Goal: Register for event/course

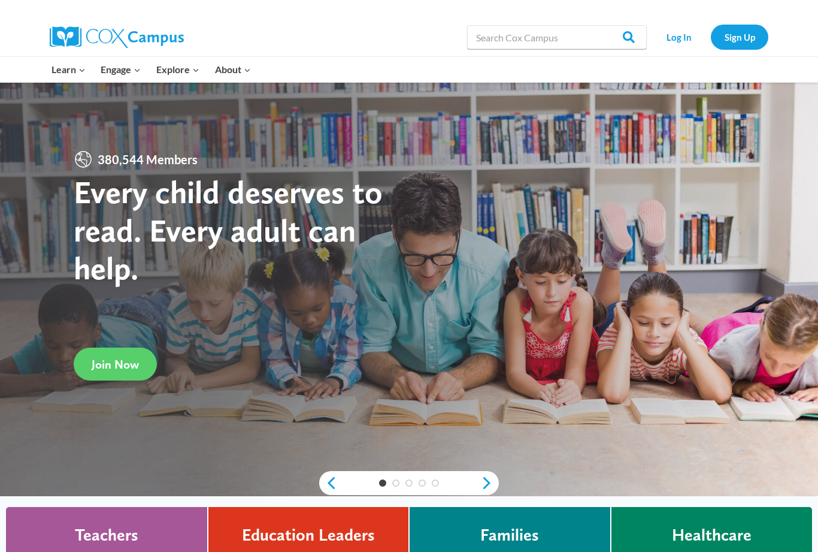
click at [683, 41] on link "Log In" at bounding box center [679, 37] width 52 height 25
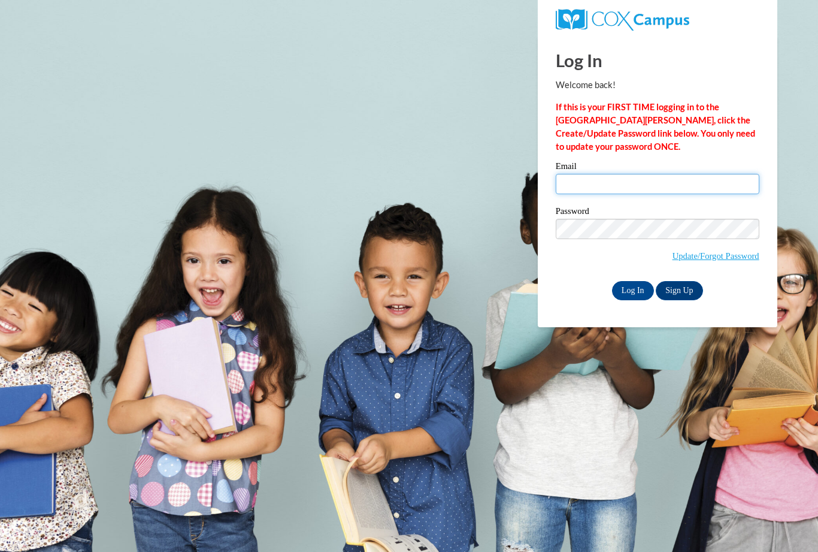
click at [615, 185] on input "Email" at bounding box center [658, 184] width 204 height 20
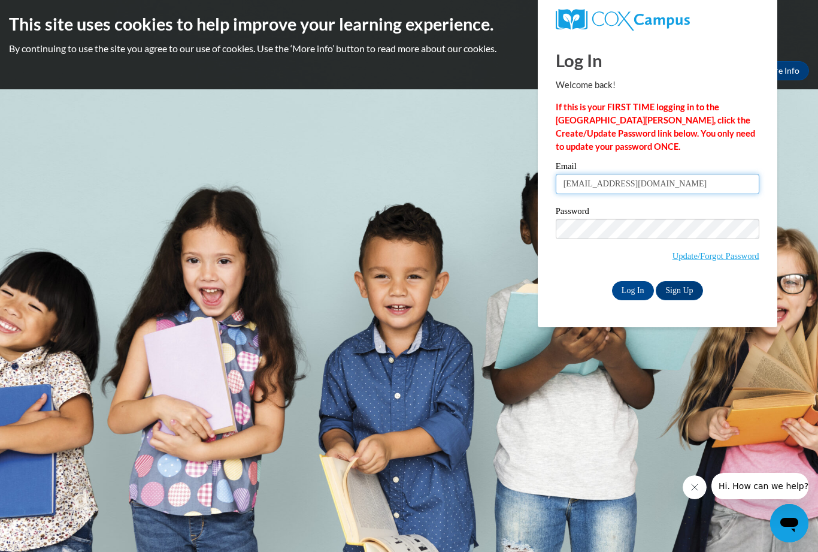
type input "[EMAIL_ADDRESS][DOMAIN_NAME]"
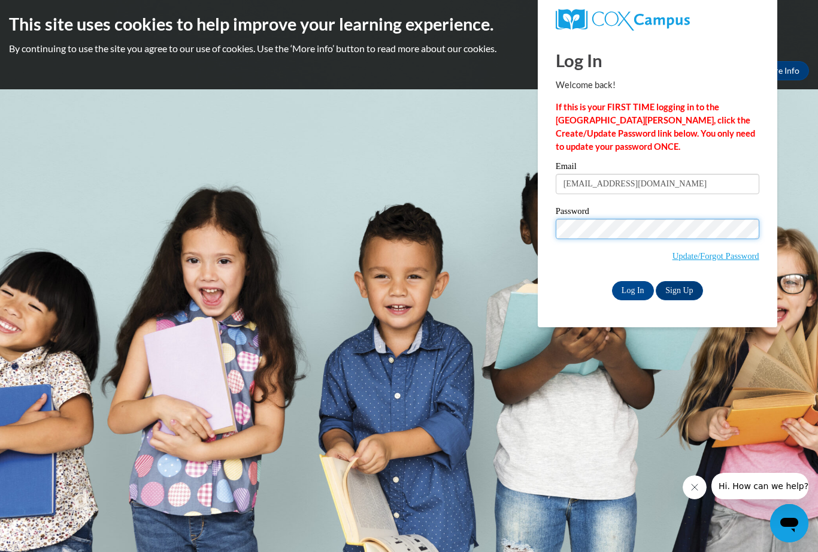
click at [632, 289] on input "Log In" at bounding box center [633, 290] width 42 height 19
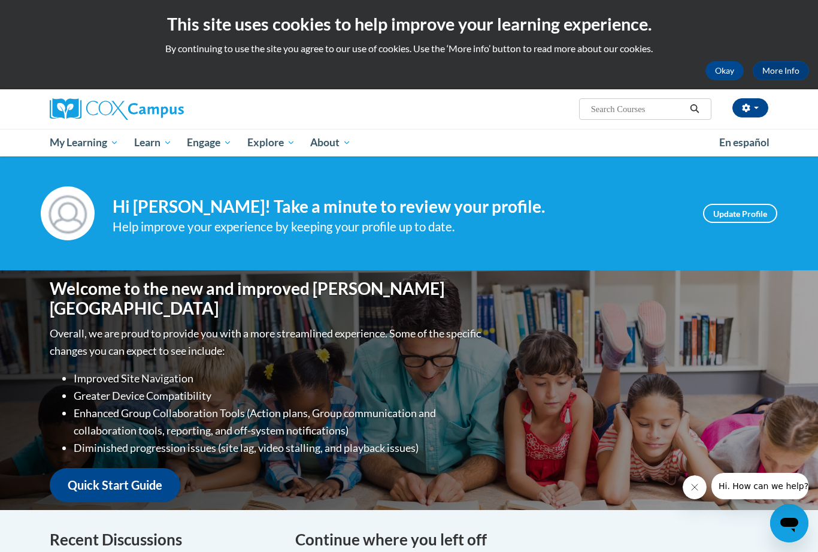
click at [0, 0] on span "Early Care and Learning" at bounding box center [0, 0] width 0 height 0
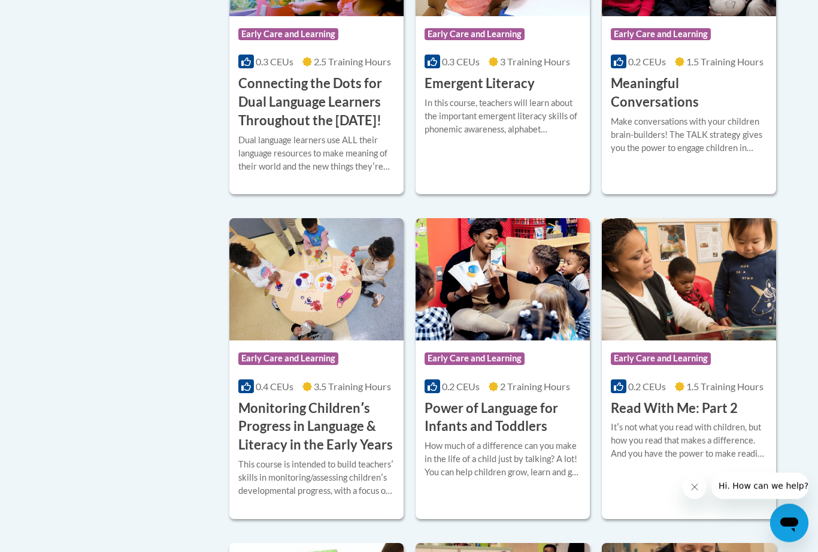
scroll to position [918, 0]
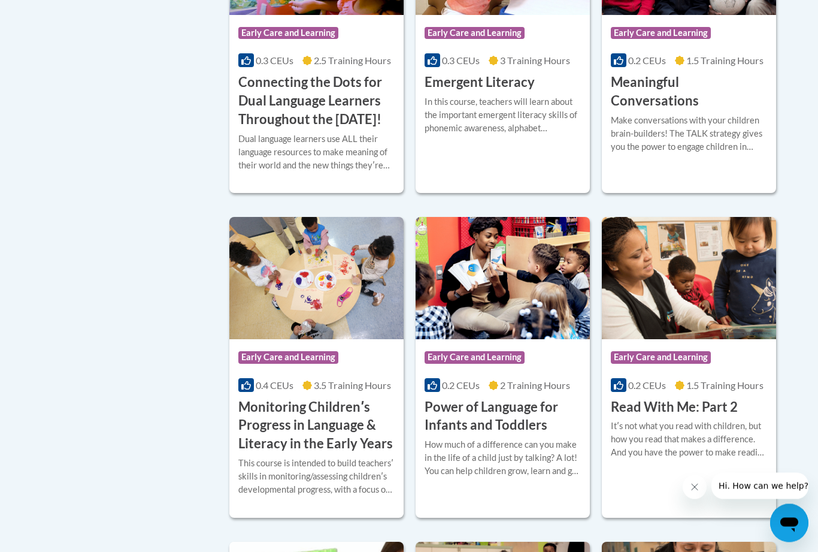
click at [510, 135] on div "In this course, teachers will learn about the important emergent literacy skill…" at bounding box center [503, 116] width 156 height 40
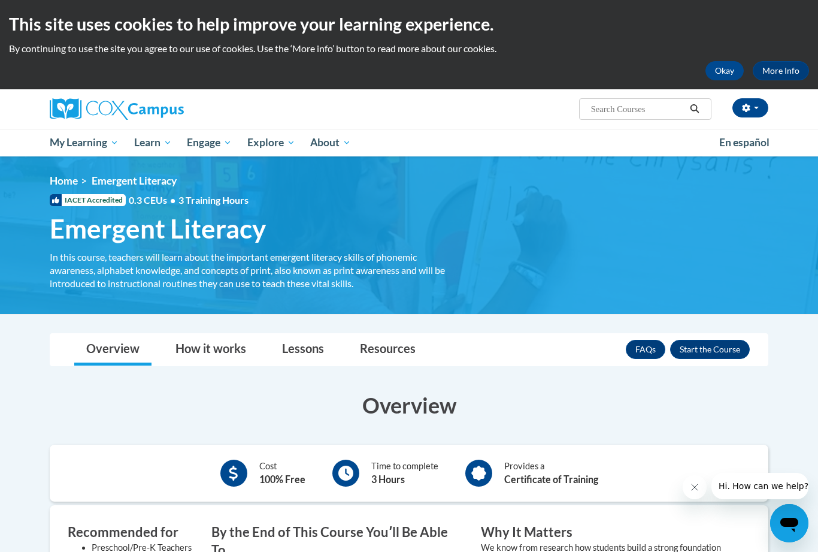
click at [0, 0] on span "Certificates" at bounding box center [0, 0] width 0 height 0
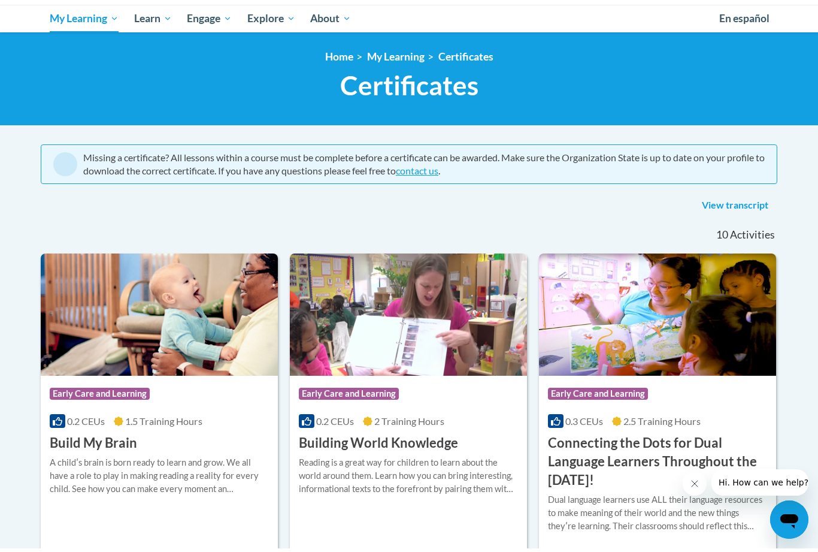
scroll to position [125, 0]
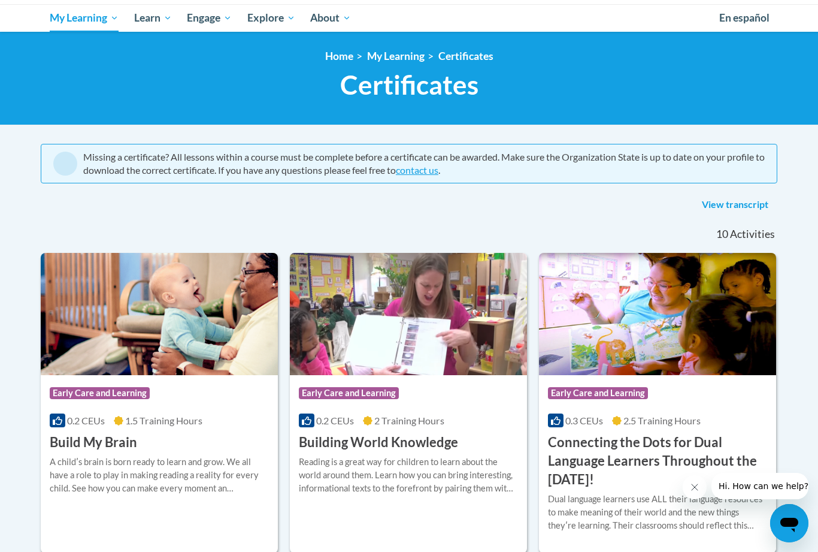
click at [728, 200] on link "View transcript" at bounding box center [735, 204] width 84 height 19
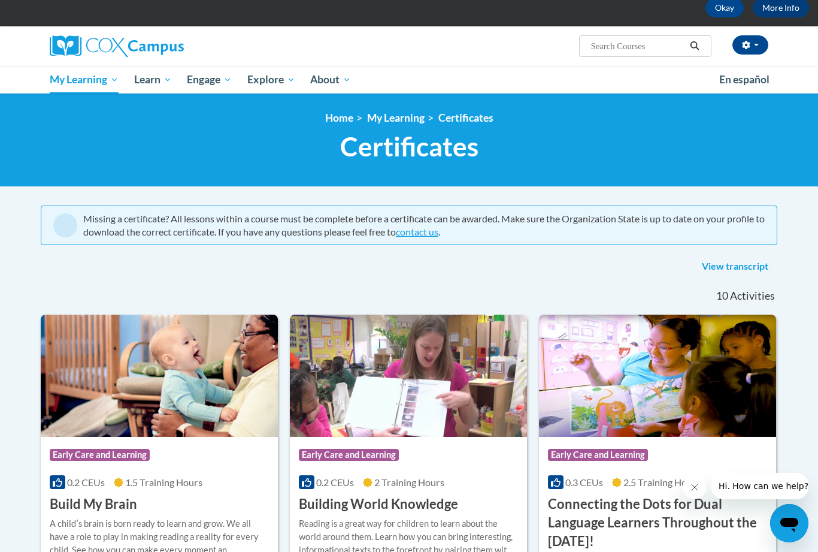
scroll to position [0, 0]
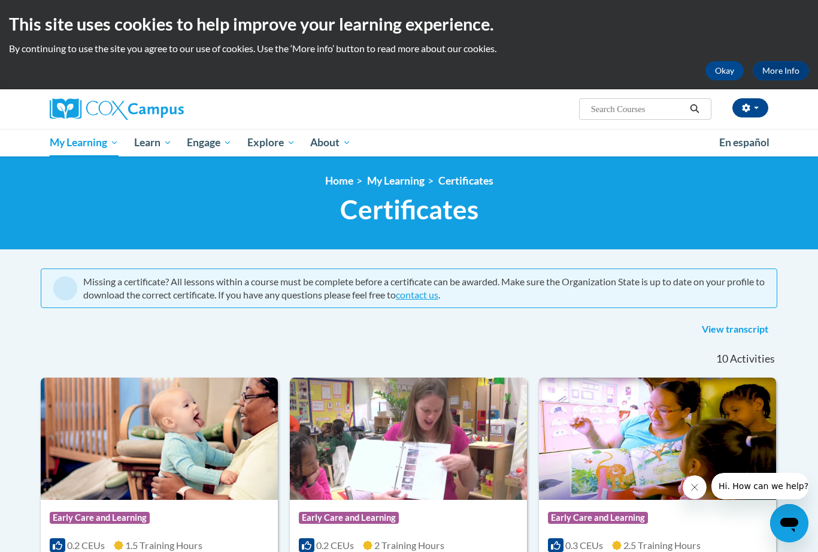
click at [0, 0] on span "Early Care and Learning" at bounding box center [0, 0] width 0 height 0
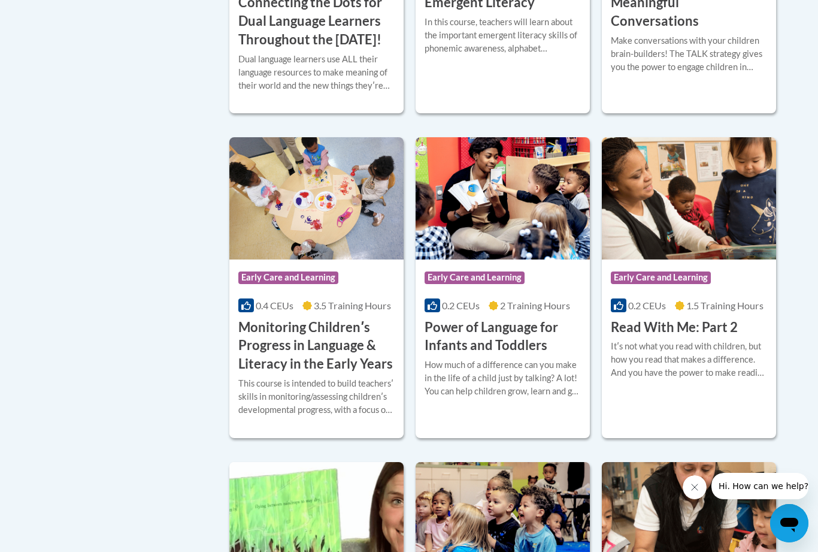
scroll to position [996, 0]
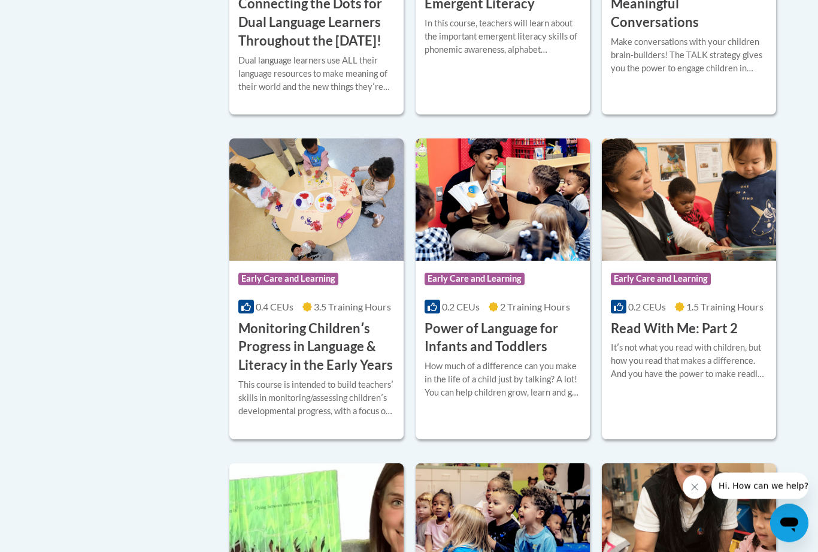
click at [507, 57] on div "In this course, teachers will learn about the important emergent literacy skill…" at bounding box center [503, 37] width 156 height 40
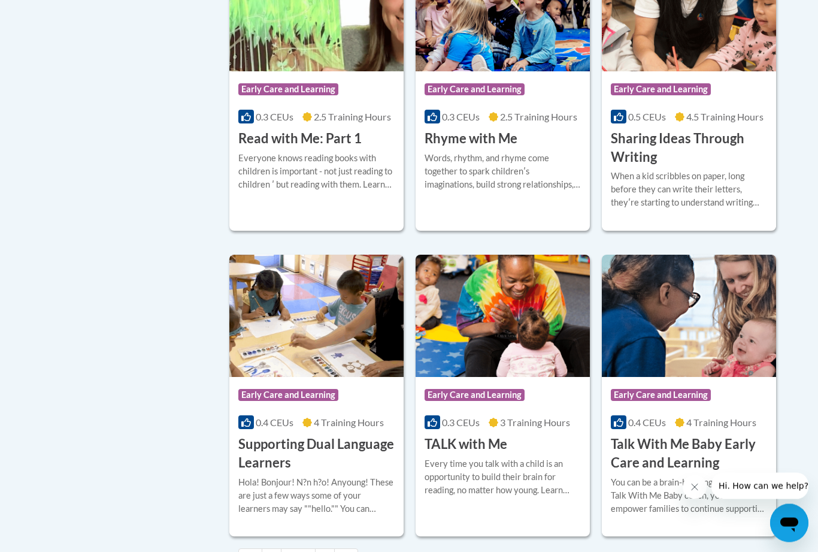
scroll to position [1511, 0]
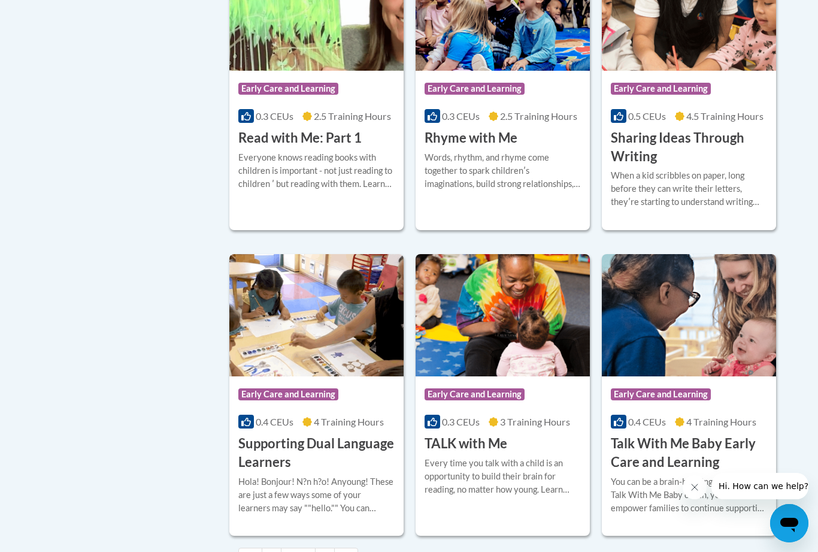
click at [363, 190] on div "Everyone knows reading books with children is important - not just reading to c…" at bounding box center [316, 171] width 156 height 40
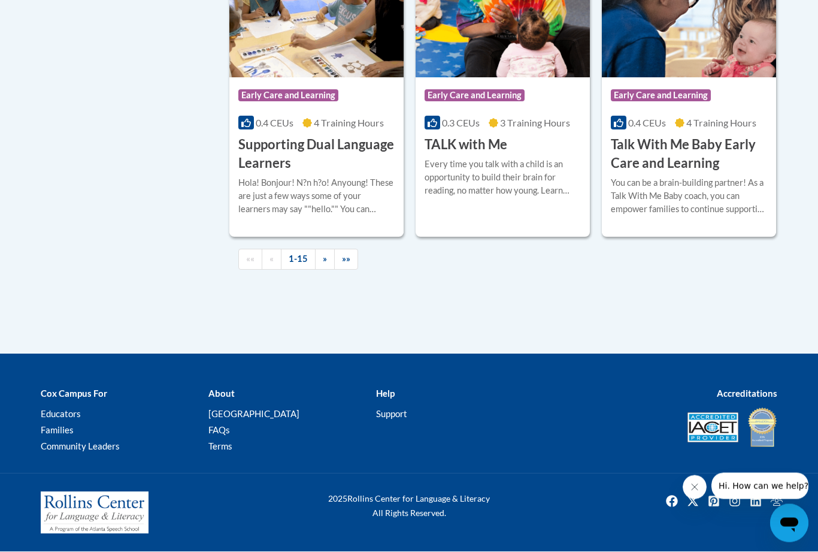
scroll to position [1893, 0]
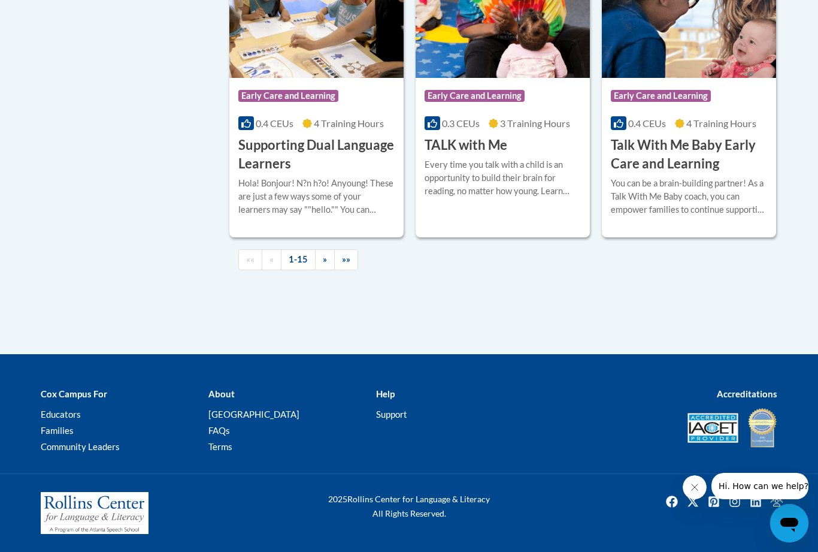
click at [323, 264] on span "»" at bounding box center [325, 259] width 4 height 10
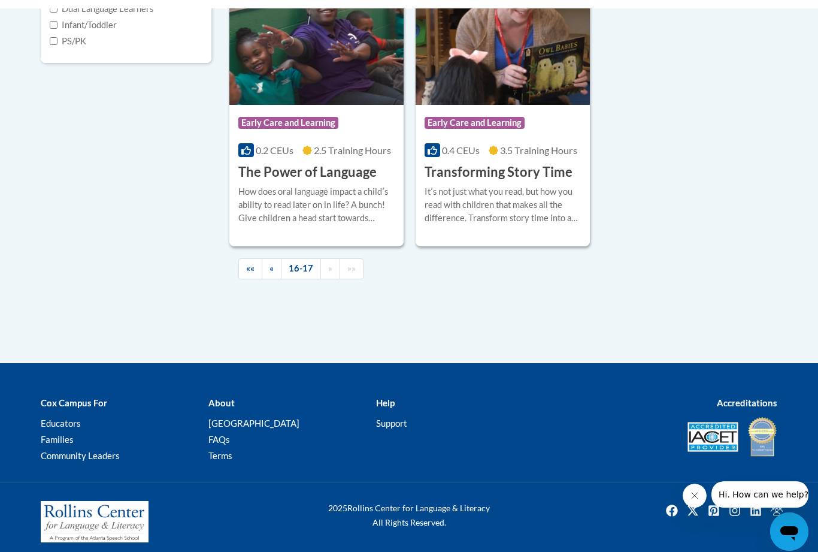
scroll to position [496, 0]
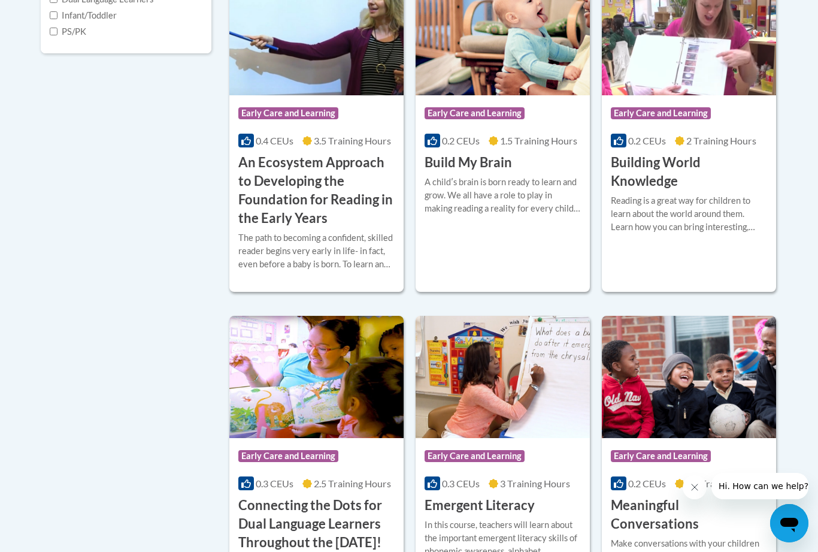
click at [318, 227] on h3 "An Ecosystem Approach to Developing the Foundation for Reading in the Early Yea…" at bounding box center [316, 190] width 156 height 74
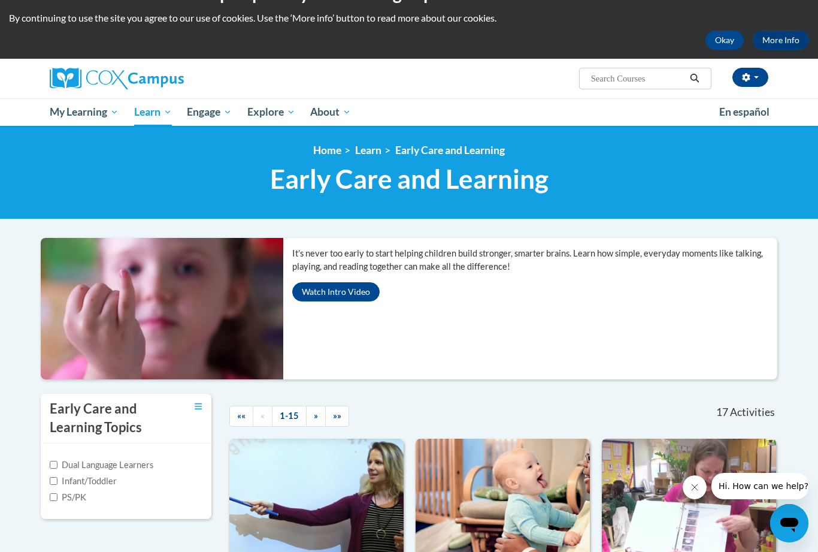
scroll to position [0, 0]
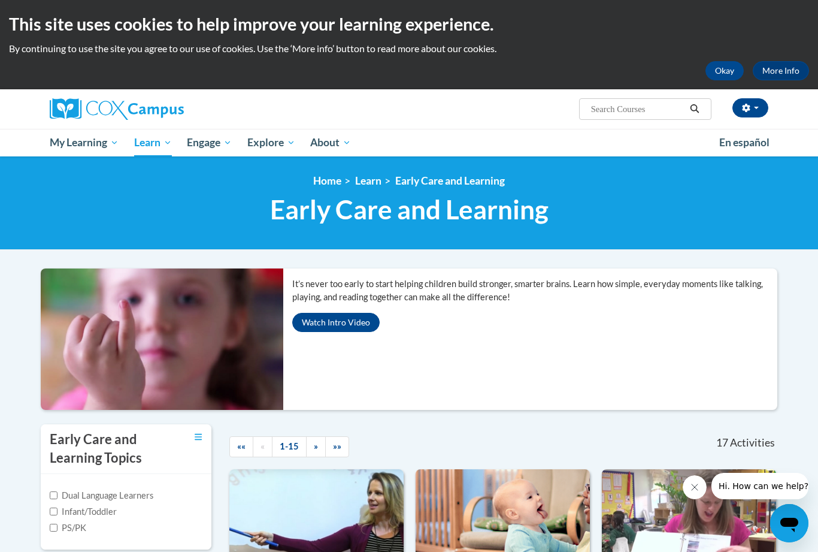
click at [0, 0] on span "Social-Emotional Health" at bounding box center [0, 0] width 0 height 0
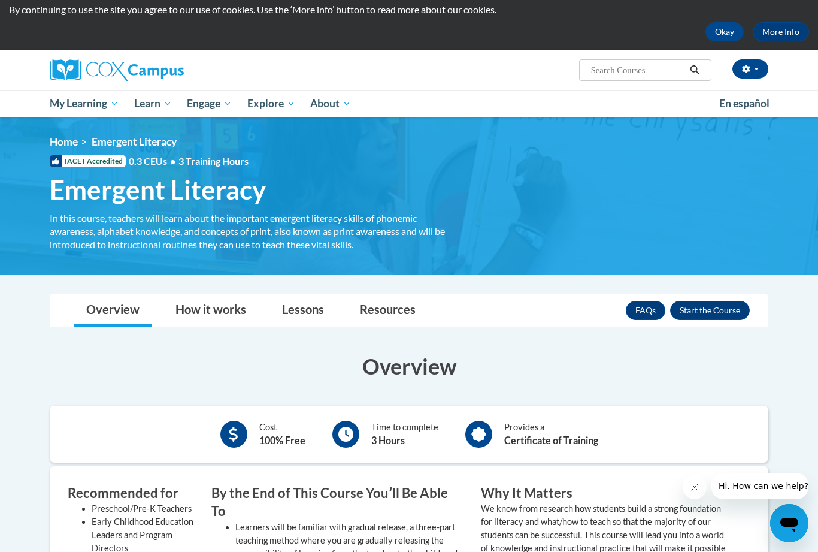
scroll to position [35, 0]
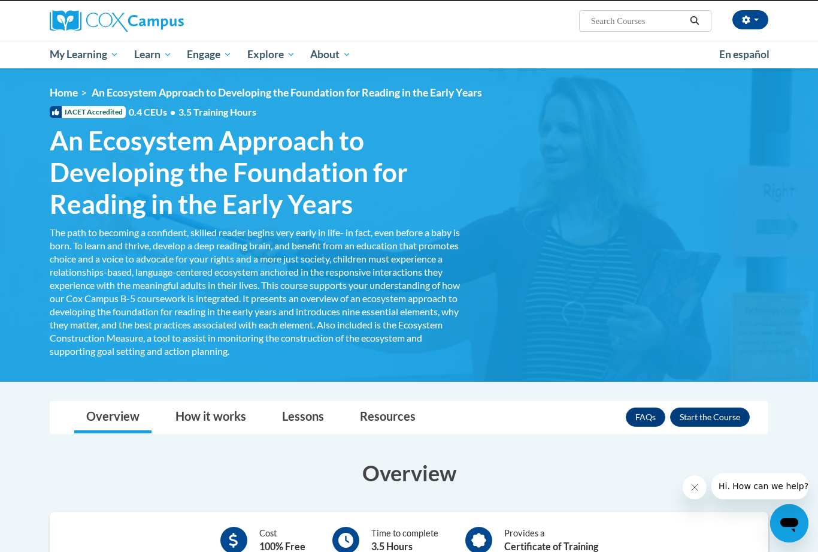
scroll to position [83, 0]
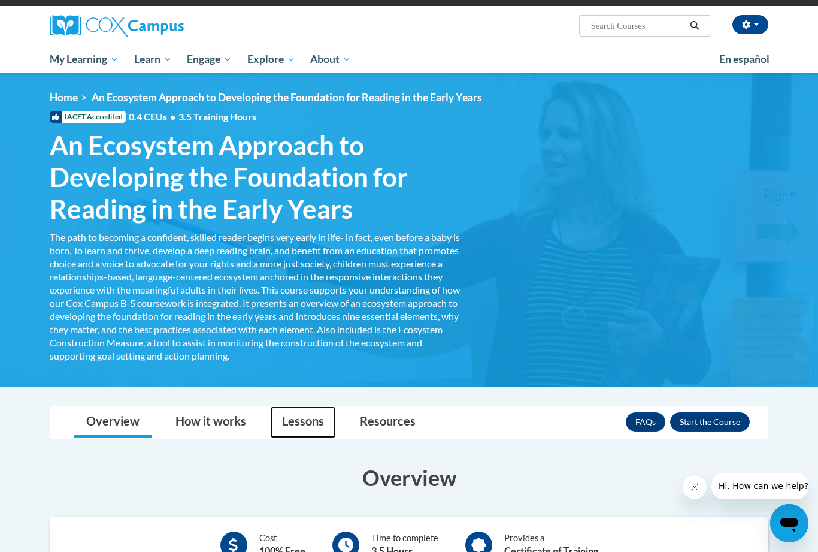
click at [304, 424] on link "Lessons" at bounding box center [303, 422] width 66 height 32
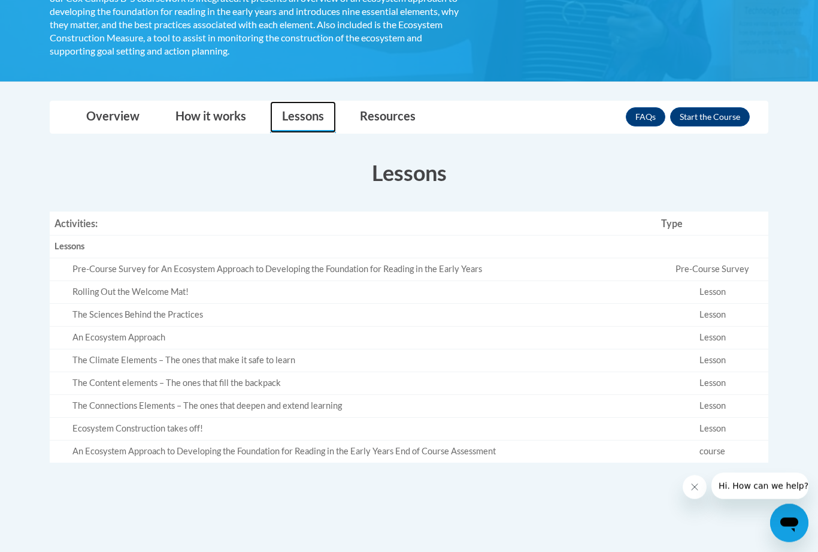
scroll to position [390, 0]
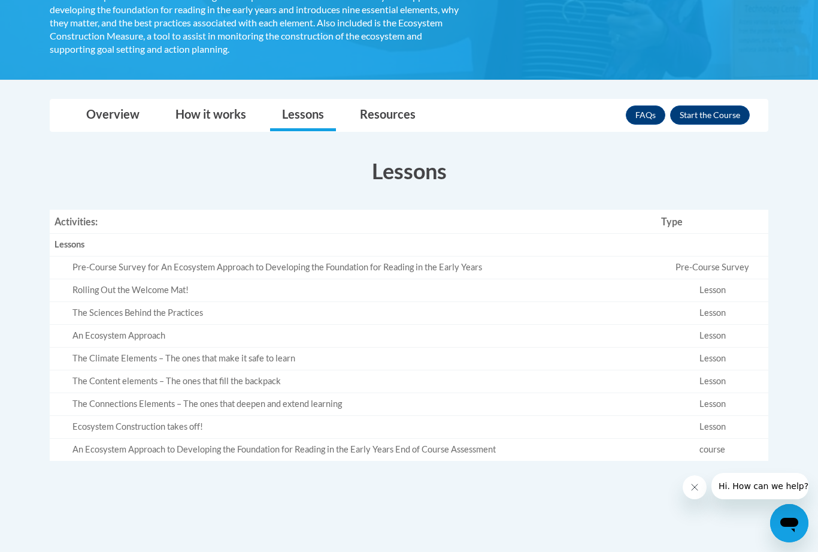
click at [641, 112] on link "FAQs" at bounding box center [646, 114] width 40 height 19
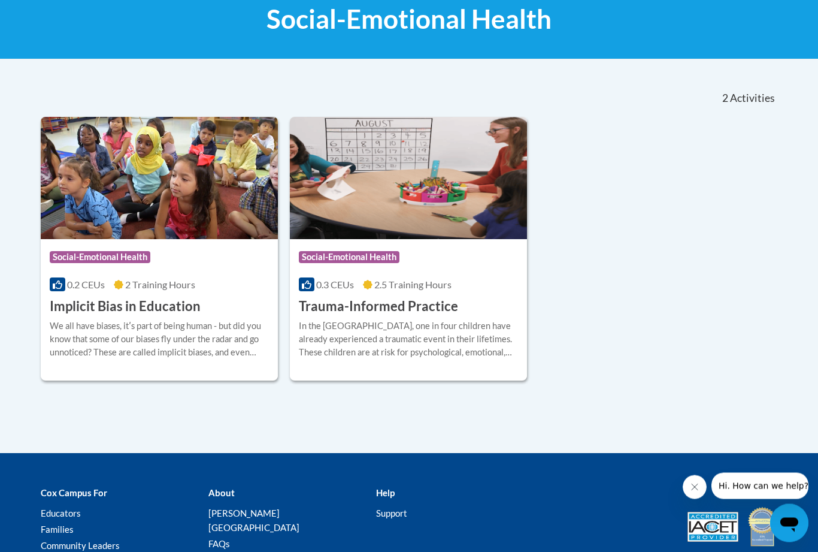
scroll to position [162, 0]
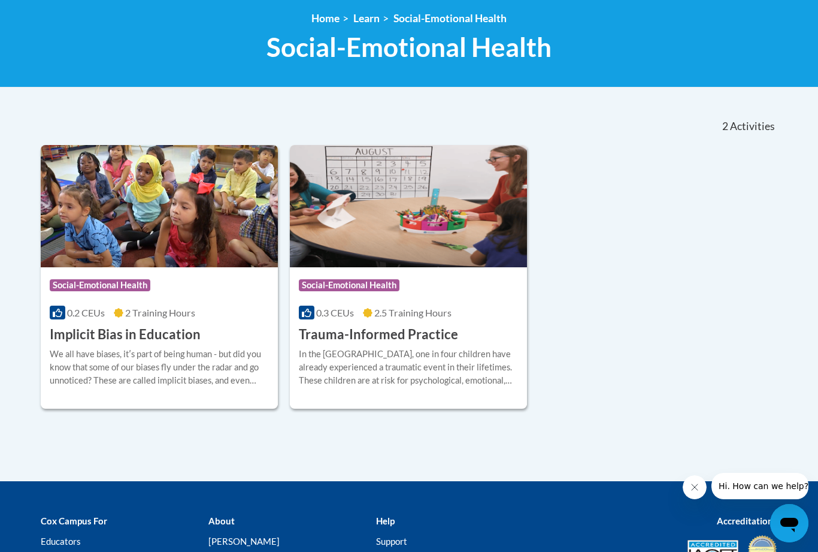
click at [217, 375] on div "We all have biases, itʹs part of being human - but did you know that some of ou…" at bounding box center [159, 367] width 219 height 40
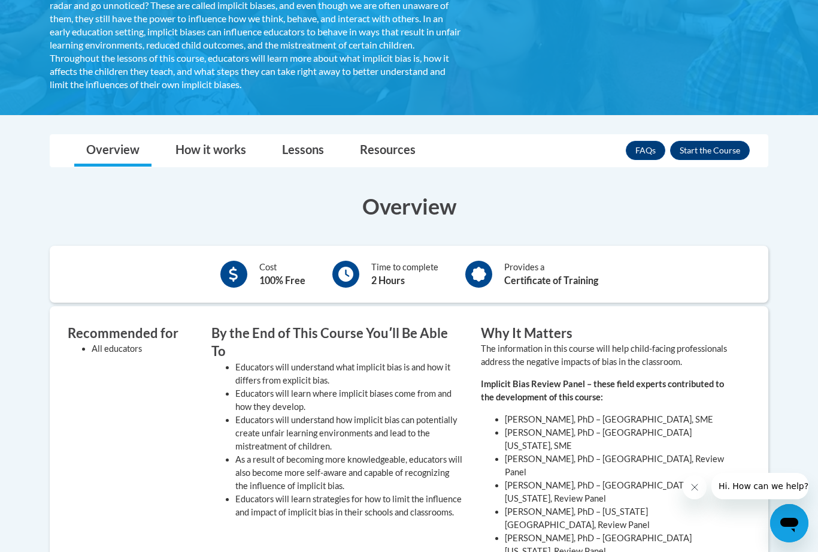
scroll to position [264, 0]
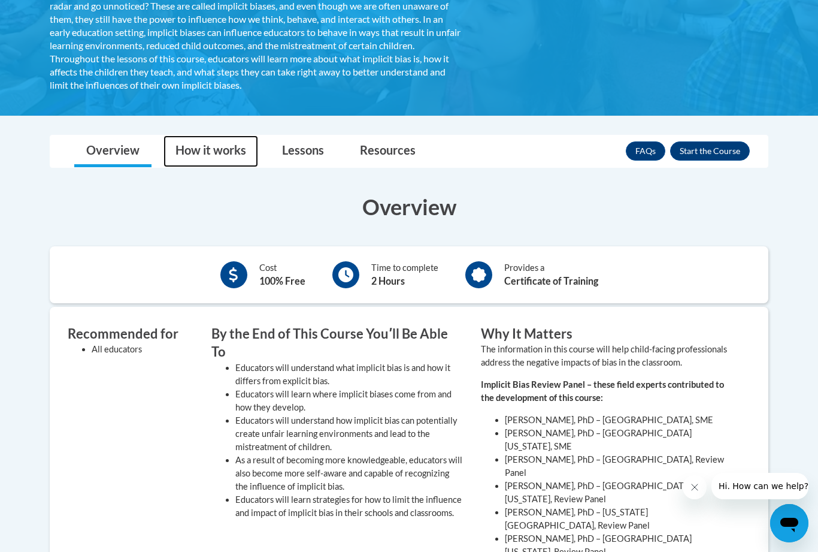
click at [241, 149] on link "How it works" at bounding box center [210, 151] width 95 height 32
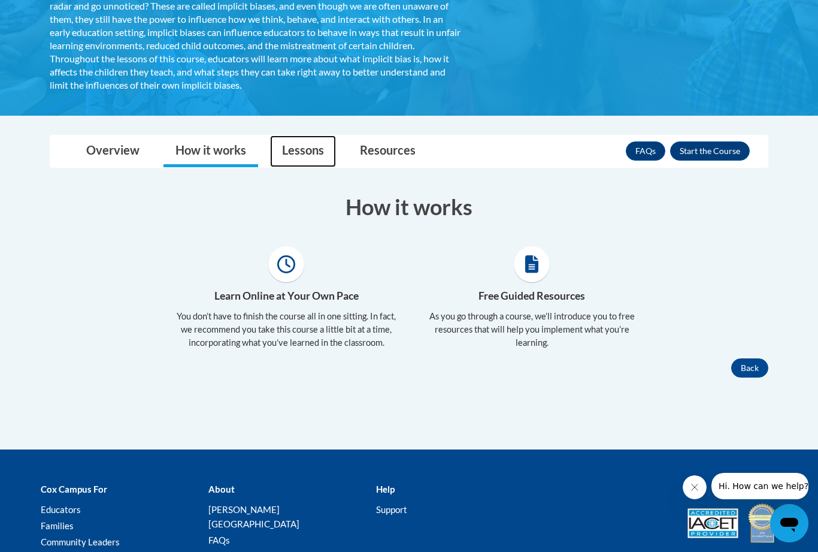
click at [309, 145] on link "Lessons" at bounding box center [303, 151] width 66 height 32
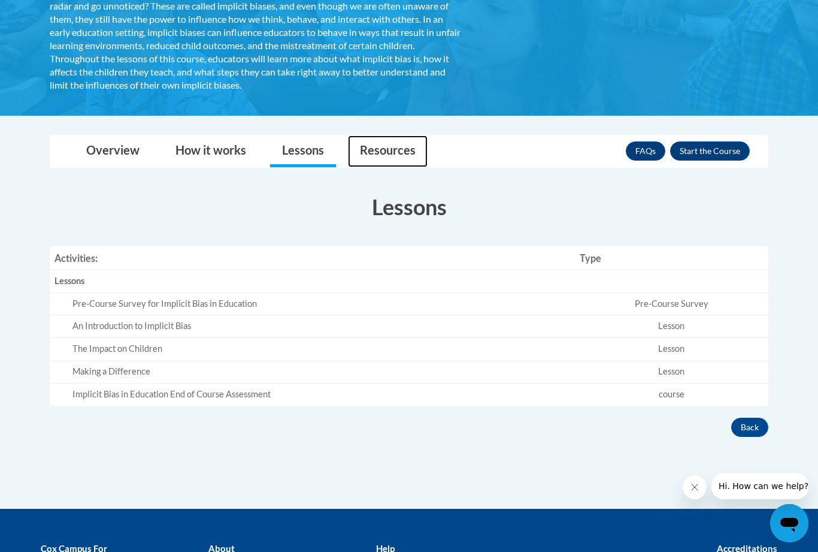
click at [383, 149] on link "Resources" at bounding box center [388, 151] width 80 height 32
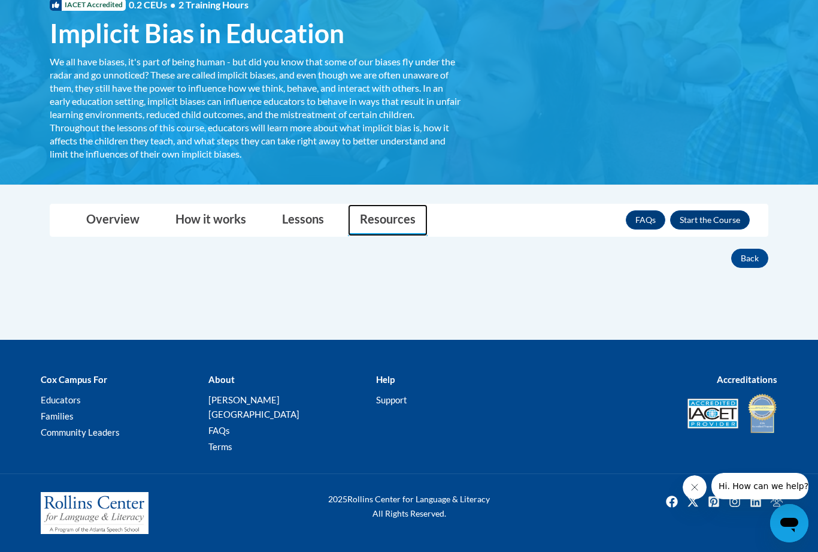
scroll to position [180, 0]
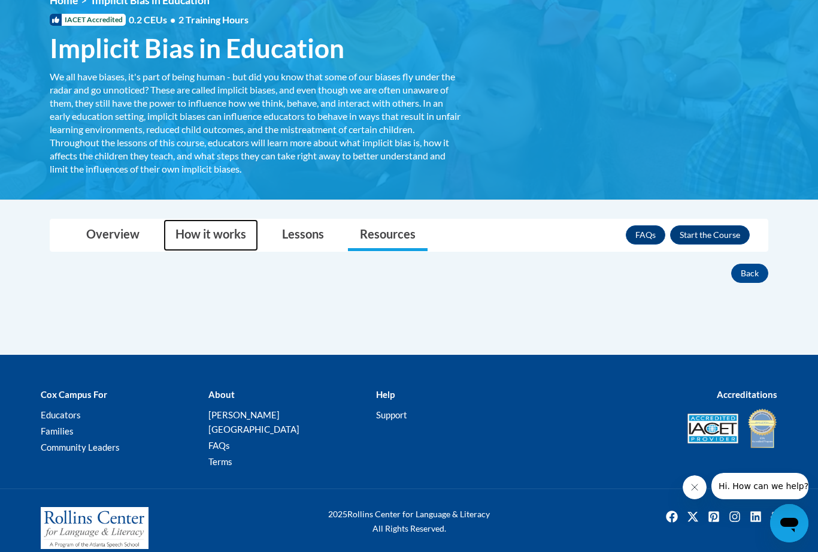
click at [211, 237] on link "How it works" at bounding box center [210, 235] width 95 height 32
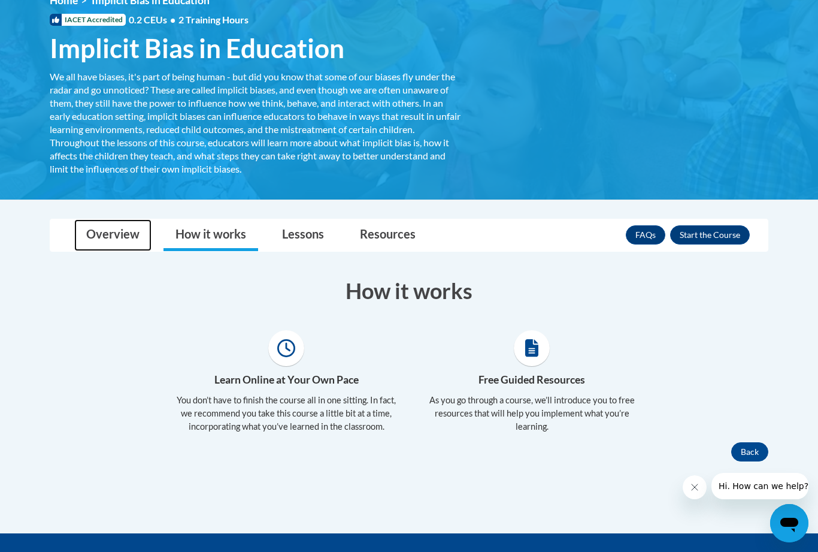
click at [115, 241] on link "Overview" at bounding box center [112, 235] width 77 height 32
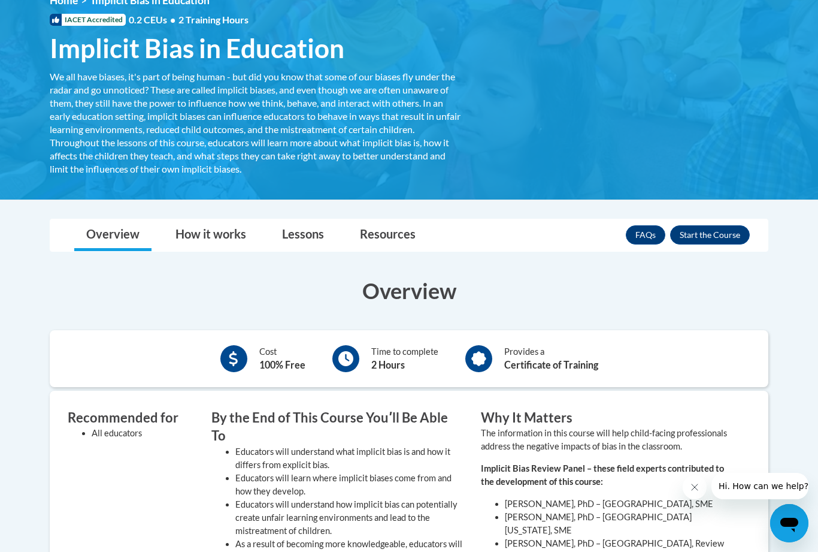
click at [719, 237] on button "Enroll" at bounding box center [710, 234] width 80 height 19
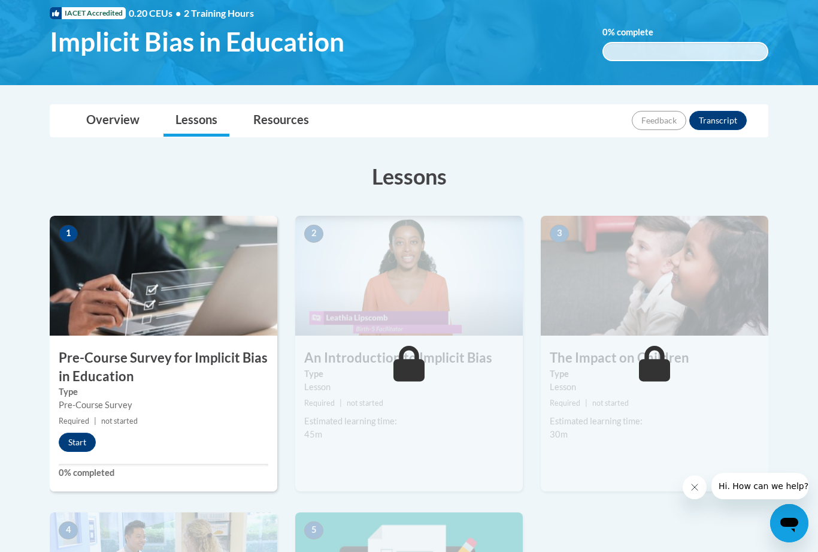
scroll to position [200, 0]
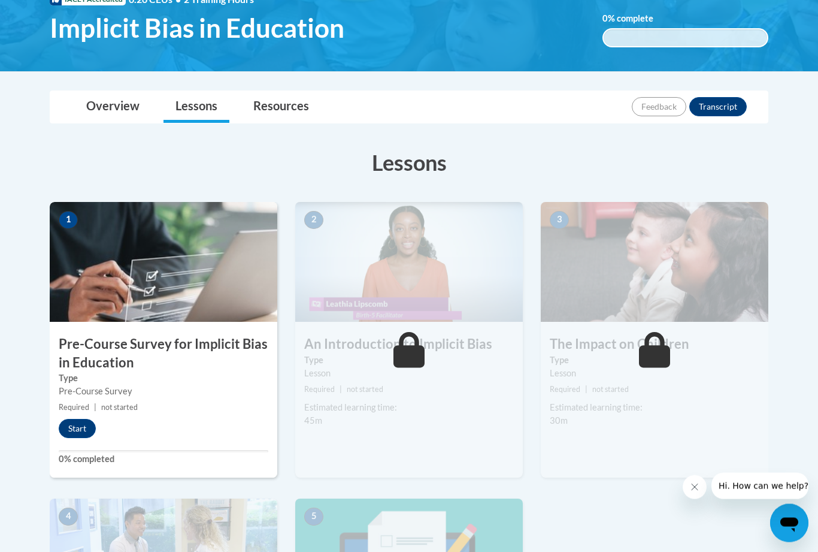
click at [78, 424] on button "Start" at bounding box center [77, 428] width 37 height 19
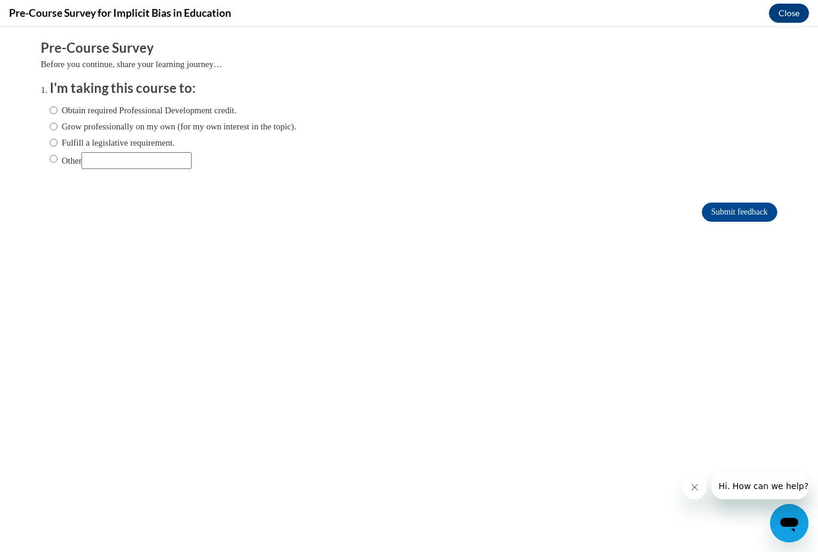
scroll to position [0, 0]
click at [54, 110] on input "Obtain required Professional Development credit." at bounding box center [54, 110] width 8 height 13
radio input "true"
click at [758, 213] on input "Submit feedback" at bounding box center [739, 211] width 75 height 19
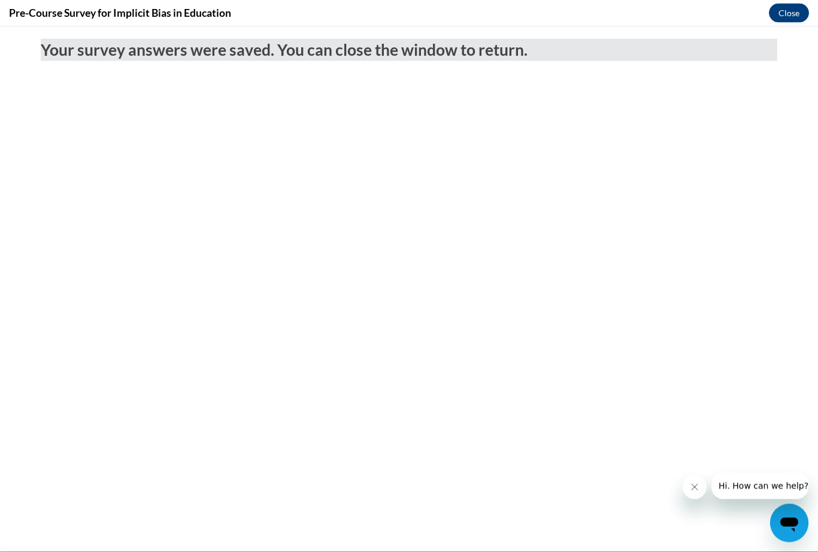
click at [799, 16] on button "Close" at bounding box center [789, 13] width 40 height 19
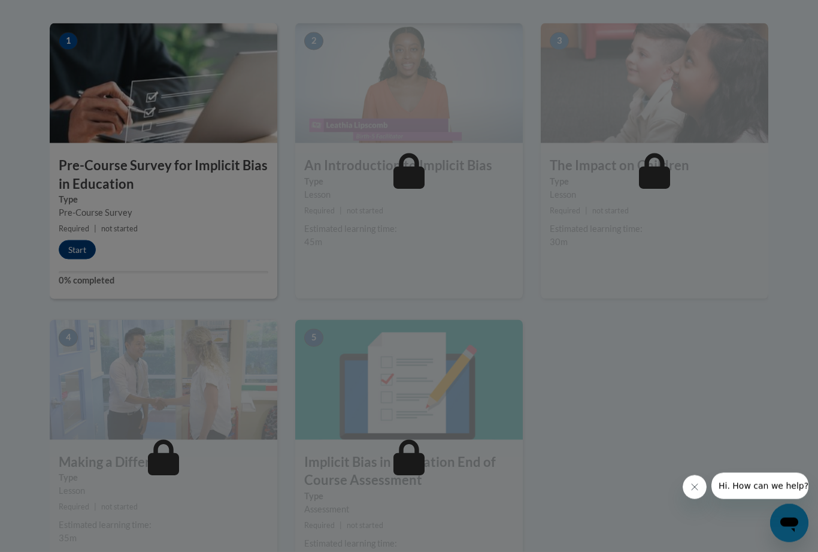
scroll to position [380, 0]
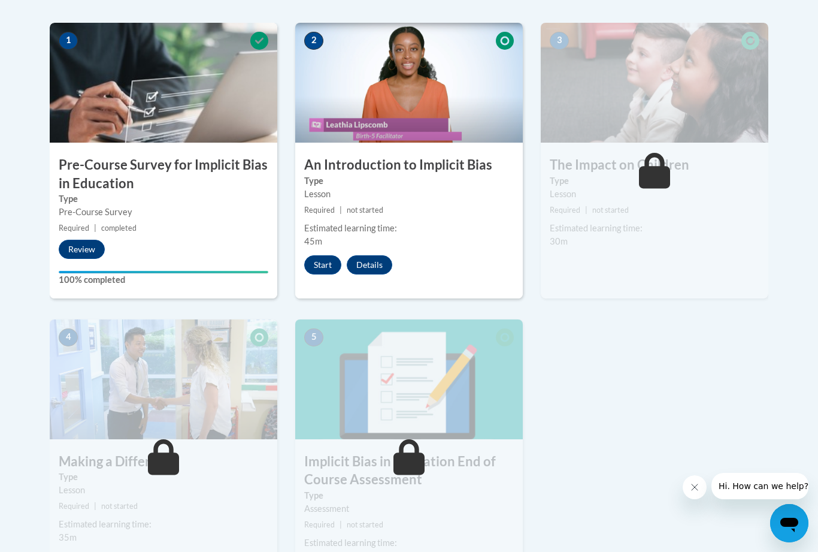
click at [326, 260] on button "Start" at bounding box center [322, 264] width 37 height 19
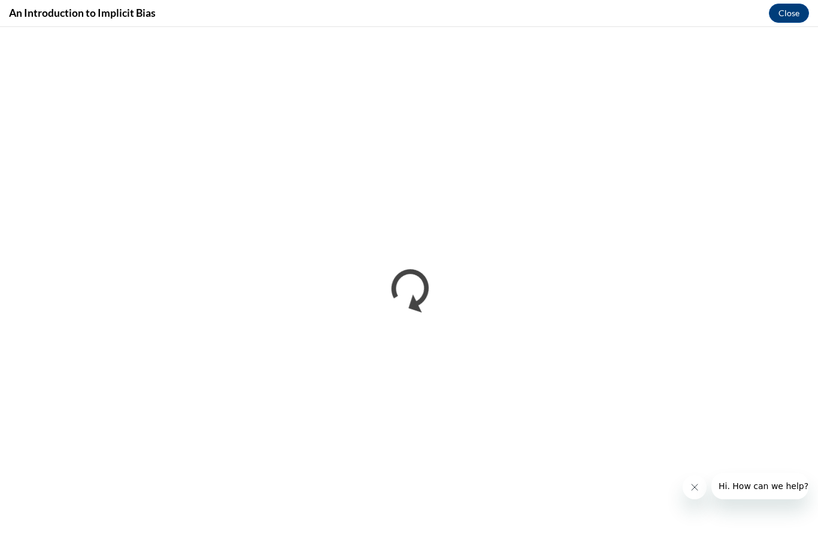
scroll to position [0, 0]
click at [693, 489] on icon "Close message from company" at bounding box center [695, 487] width 10 height 10
